Goal: Task Accomplishment & Management: Use online tool/utility

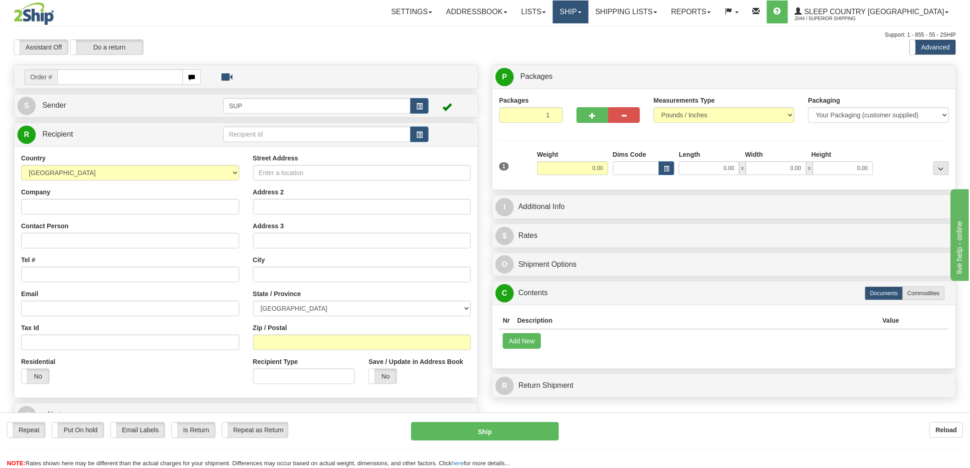
click at [588, 6] on link "Ship" at bounding box center [570, 11] width 35 height 23
click at [588, 42] on link "OnHold / Order Queue" at bounding box center [546, 44] width 83 height 12
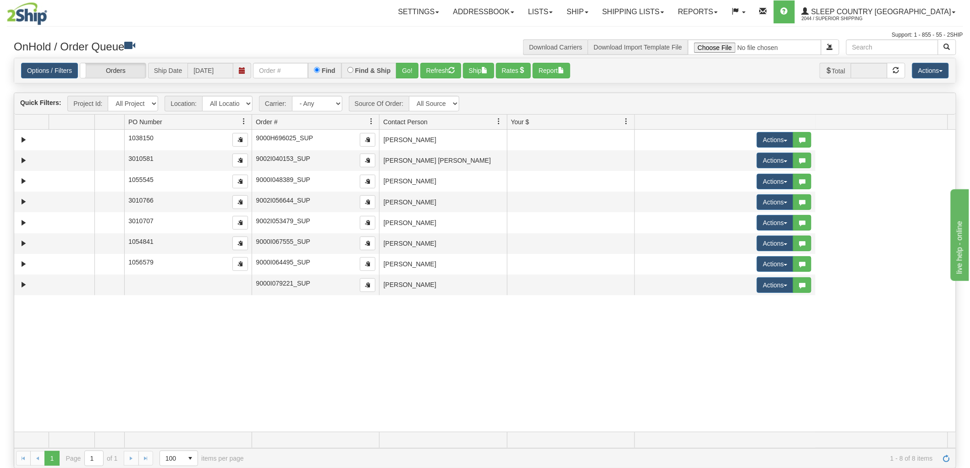
drag, startPoint x: 238, startPoint y: 120, endPoint x: 103, endPoint y: 122, distance: 135.8
click at [103, 122] on div "Aggregation Group Id Id Location Request Id Reply Id PO Number Order # Source O…" at bounding box center [481, 122] width 934 height 15
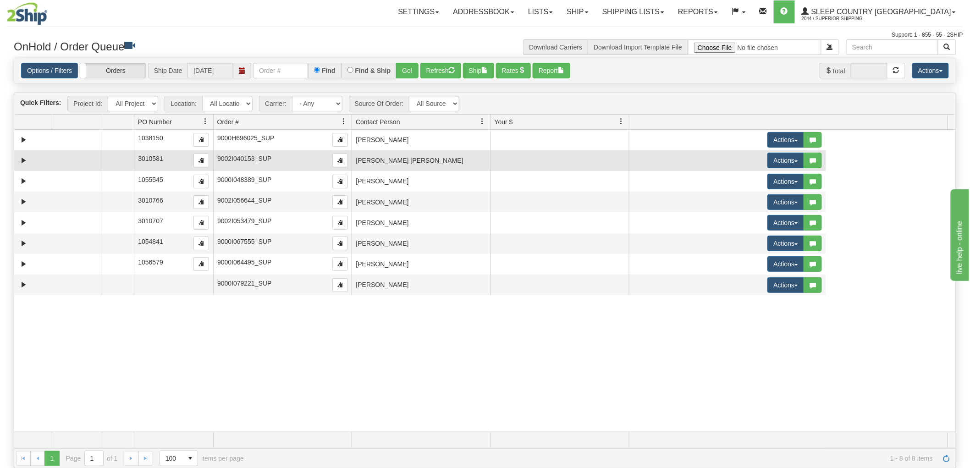
drag, startPoint x: 293, startPoint y: 123, endPoint x: 170, endPoint y: 152, distance: 126.3
click at [170, 152] on div "Quick Filters: Project Id: All Projects Location: All Locations SUP Carrier: - …" at bounding box center [485, 281] width 943 height 376
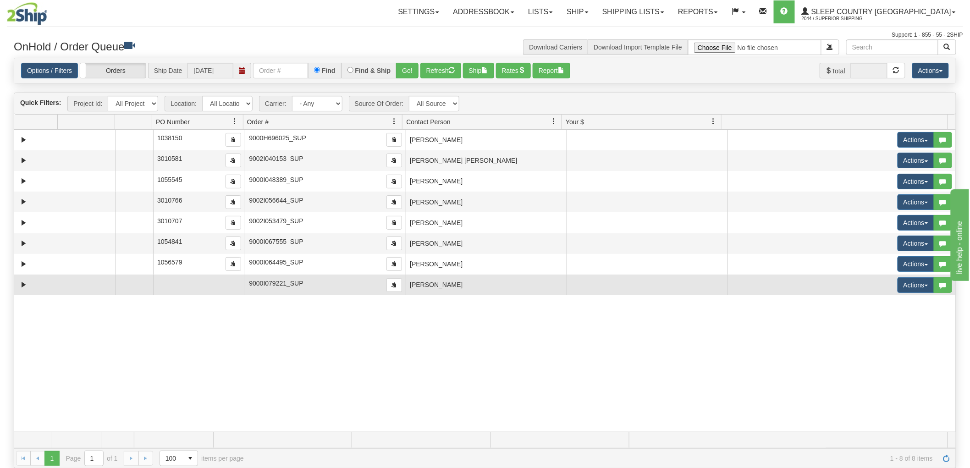
click at [466, 284] on td "[PERSON_NAME]" at bounding box center [486, 285] width 161 height 21
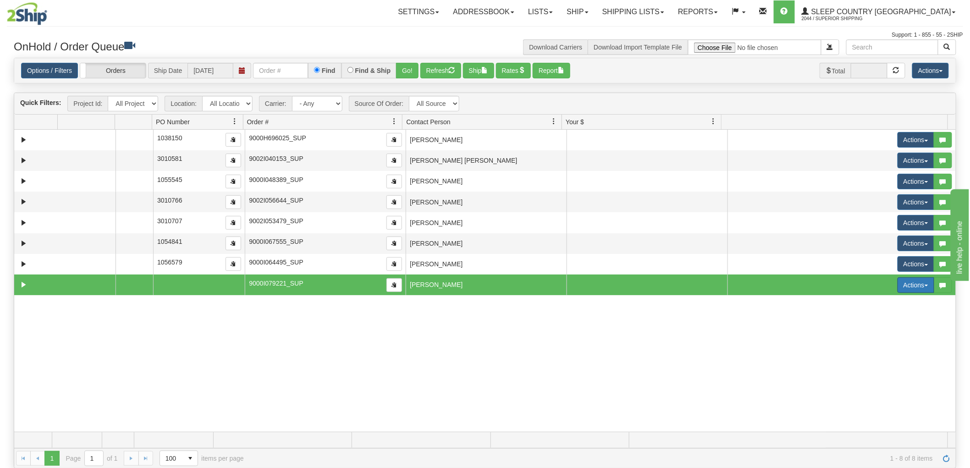
click at [904, 286] on button "Actions" at bounding box center [916, 285] width 37 height 16
click at [878, 303] on span "Open" at bounding box center [875, 302] width 22 height 7
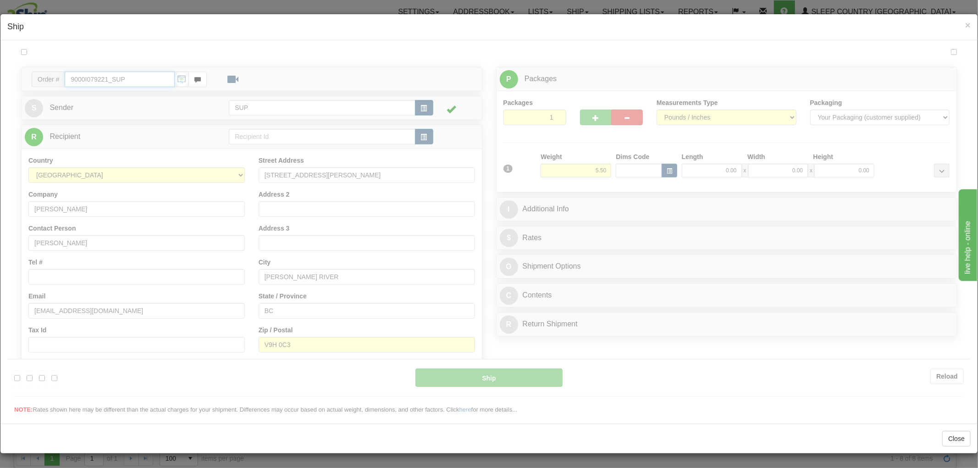
type input "08:05"
type input "16:00"
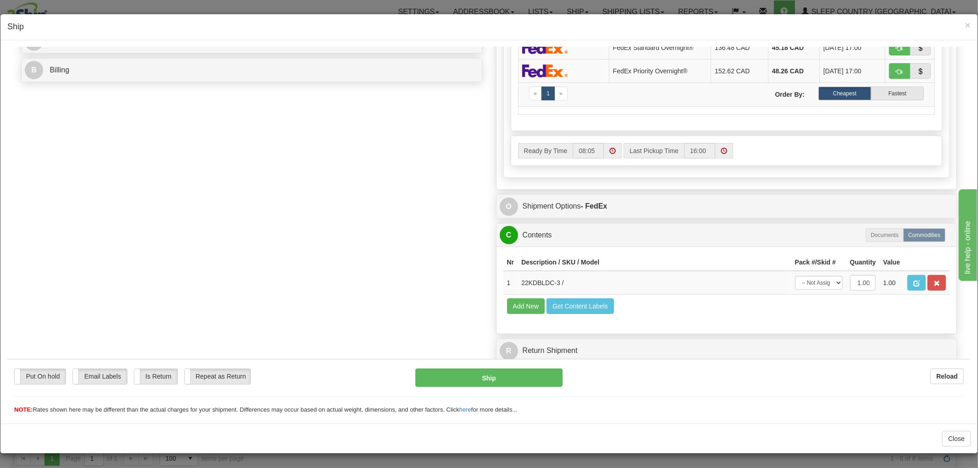
scroll to position [0, 0]
drag, startPoint x: 552, startPoint y: 273, endPoint x: 513, endPoint y: 273, distance: 39.4
click at [518, 273] on td "22KDBLDC-3 /" at bounding box center [655, 283] width 274 height 24
copy td "22KDBLDC-3"
drag, startPoint x: 400, startPoint y: 101, endPoint x: 424, endPoint y: 102, distance: 24.3
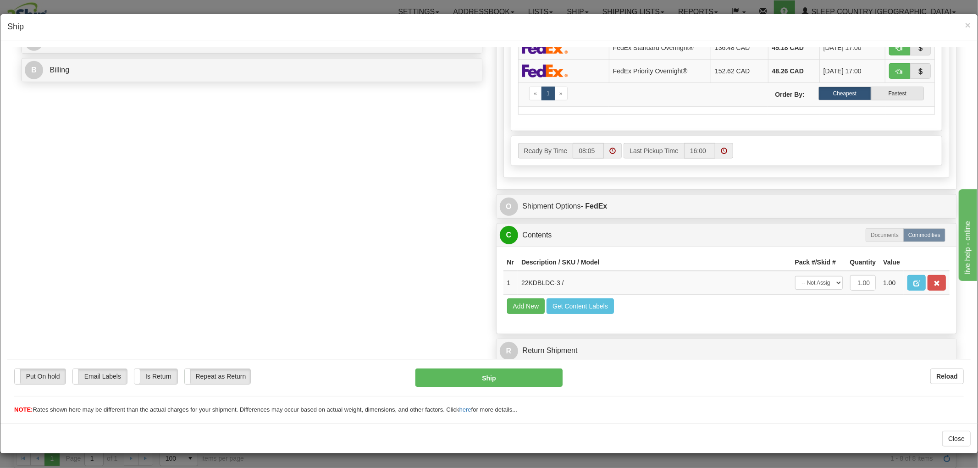
click at [408, 102] on div "Order # 9000I079221_SUP S Sender" at bounding box center [489, 28] width 950 height 677
click at [965, 28] on span "×" at bounding box center [968, 25] width 6 height 11
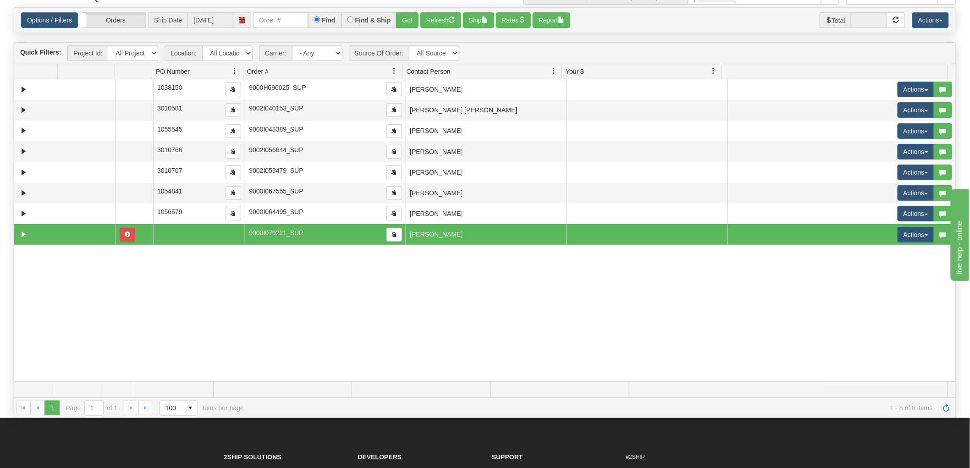
scroll to position [51, 0]
